Goal: Information Seeking & Learning: Learn about a topic

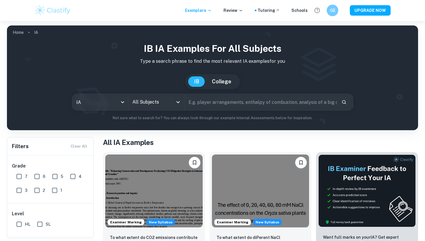
scroll to position [24, 0]
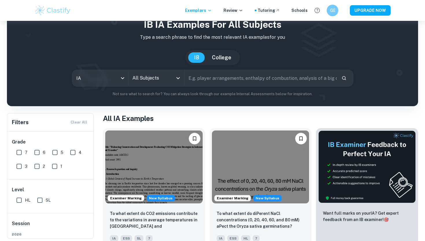
click at [153, 76] on input "All Subjects" at bounding box center [152, 78] width 42 height 11
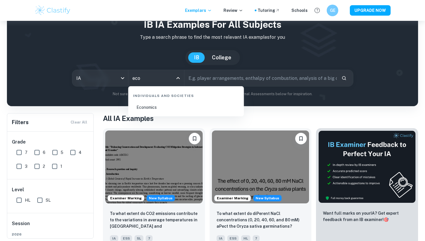
type input "econ"
click at [168, 108] on li "Economics" at bounding box center [186, 107] width 111 height 13
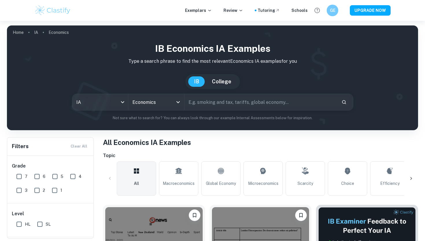
click at [20, 223] on input "HL" at bounding box center [19, 224] width 12 height 12
checkbox input "true"
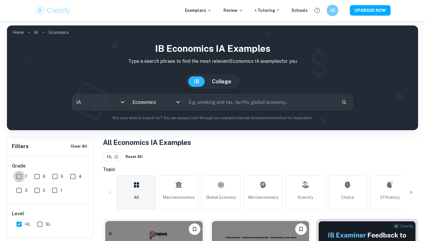
click at [20, 173] on input "7" at bounding box center [19, 177] width 12 height 12
checkbox input "true"
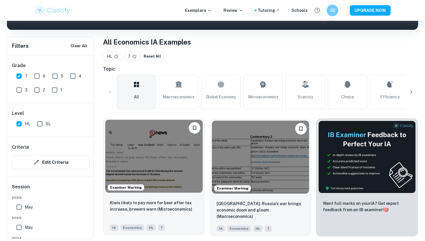
scroll to position [155, 0]
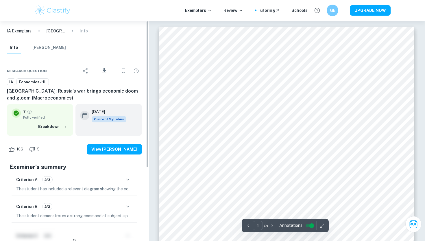
click at [97, 183] on div "Criterion A 2/3" at bounding box center [74, 180] width 116 height 10
click at [112, 182] on div "Criterion A 2/3" at bounding box center [74, 180] width 116 height 10
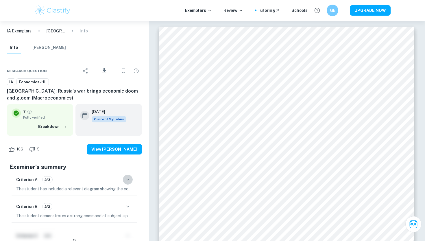
click at [127, 176] on icon "button" at bounding box center [127, 179] width 7 height 7
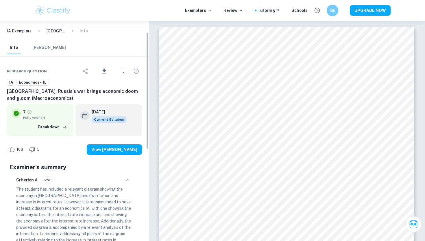
scroll to position [29, 0]
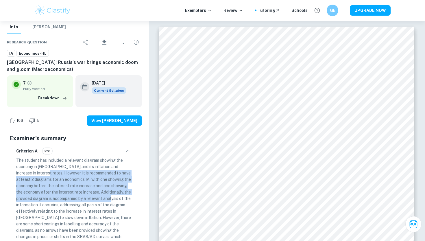
drag, startPoint x: 41, startPoint y: 174, endPoint x: 125, endPoint y: 195, distance: 86.6
click at [125, 195] on p "The student has included a relevant diagram showing the economy in [GEOGRAPHIC_…" at bounding box center [74, 201] width 116 height 89
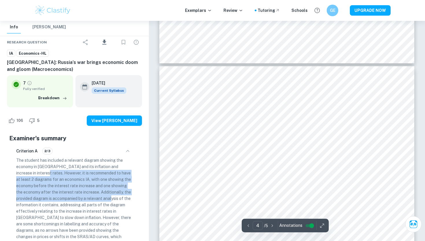
scroll to position [1044, 0]
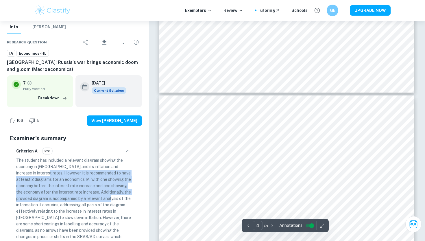
type input "5"
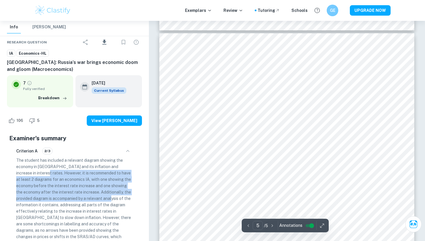
scroll to position [1450, 0]
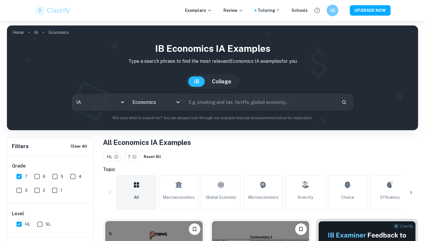
scroll to position [155, 0]
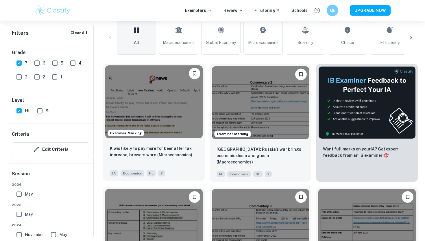
click at [132, 162] on div "Kiwis likely to pay more for beer after tax increase, brewers warn (Microeconom…" at bounding box center [154, 155] width 88 height 20
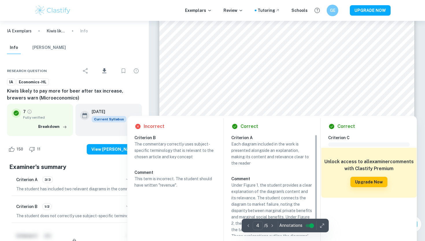
scroll to position [1263, 0]
click at [104, 208] on div "Criterion B 1/2" at bounding box center [74, 206] width 116 height 10
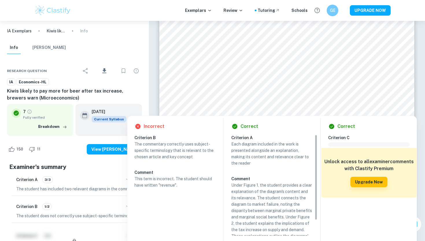
click at [101, 216] on p "The student does not correctly use subject-specific terminology in one instance…" at bounding box center [74, 215] width 116 height 6
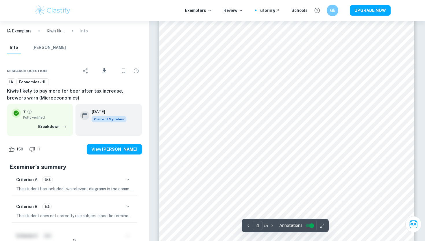
scroll to position [1517, 0]
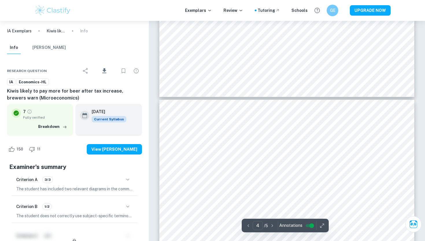
type input "5"
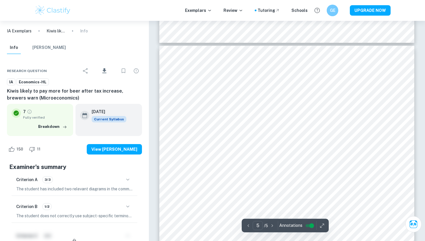
click at [129, 206] on icon "button" at bounding box center [127, 206] width 7 height 7
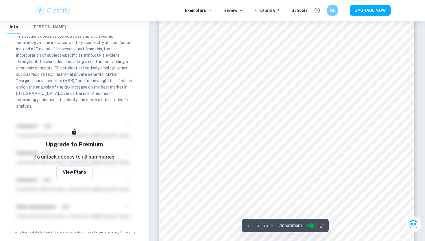
scroll to position [1618, 0]
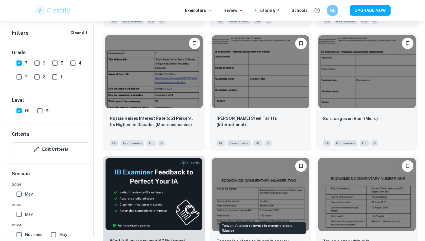
scroll to position [4707, 0]
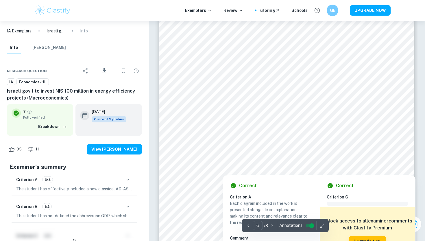
scroll to position [2020, 0]
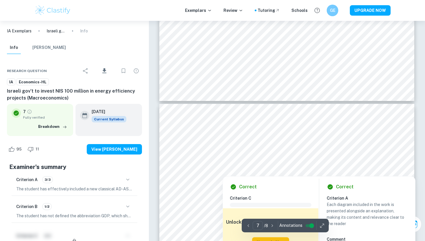
type input "6"
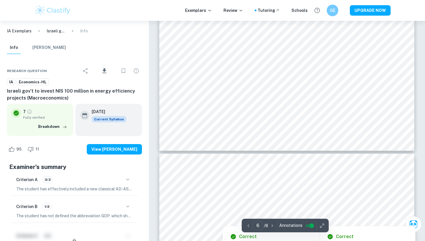
scroll to position [2121, 0]
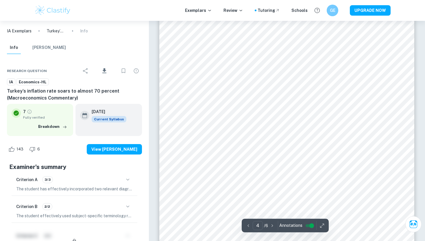
scroll to position [1176, 0]
type input "5"
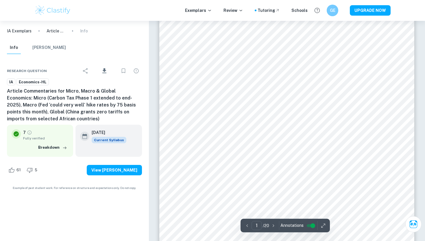
scroll to position [29, 0]
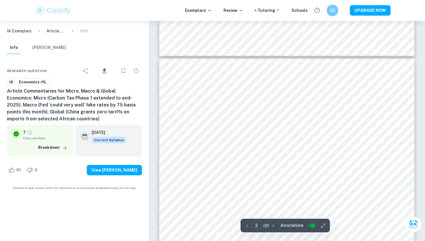
type input "3"
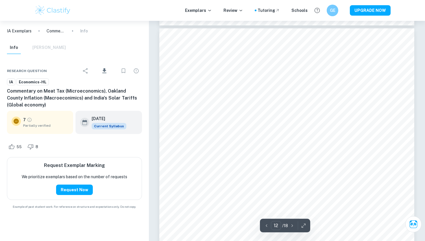
scroll to position [3782, 0]
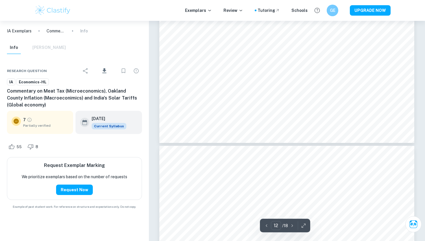
type input "13"
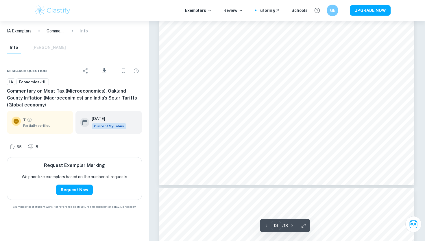
scroll to position [4323, 0]
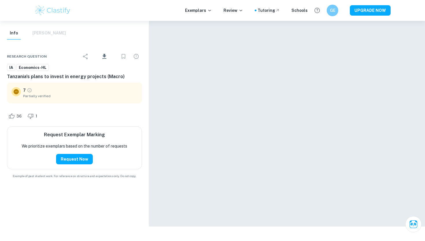
scroll to position [21, 0]
